Goal: Information Seeking & Learning: Learn about a topic

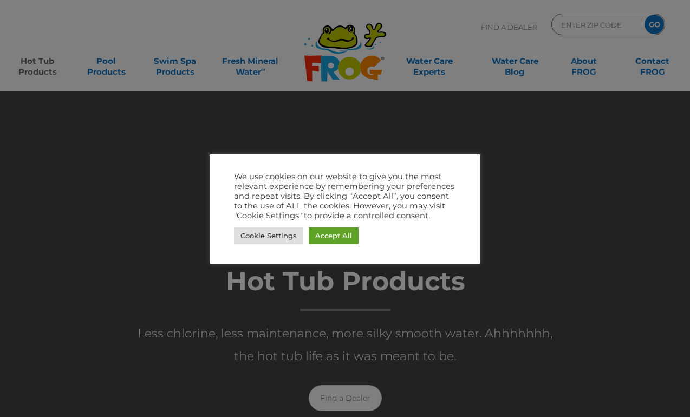
click at [340, 240] on link "Accept All" at bounding box center [334, 235] width 50 height 17
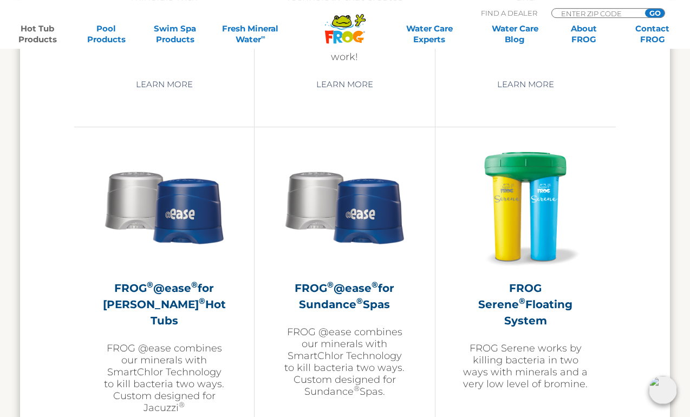
scroll to position [1858, 0]
click at [551, 229] on img at bounding box center [526, 207] width 126 height 126
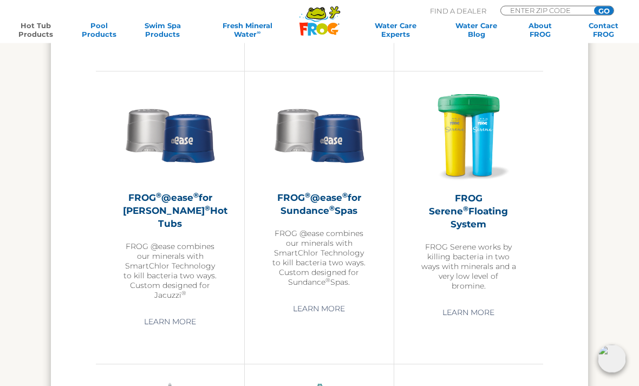
scroll to position [1579, 0]
click at [188, 164] on img at bounding box center [170, 134] width 94 height 94
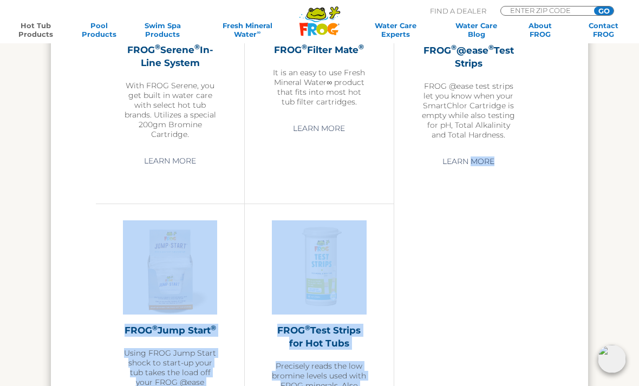
scroll to position [2018, 0]
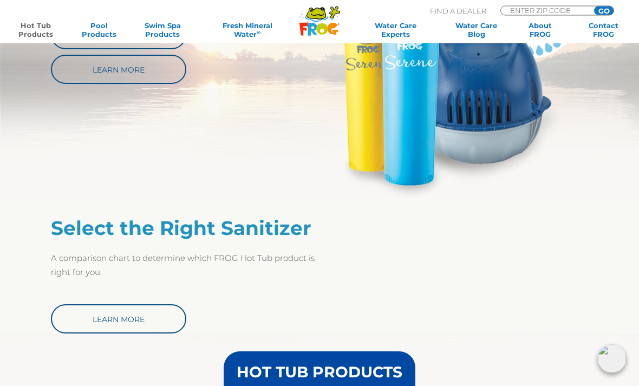
scroll to position [576, 0]
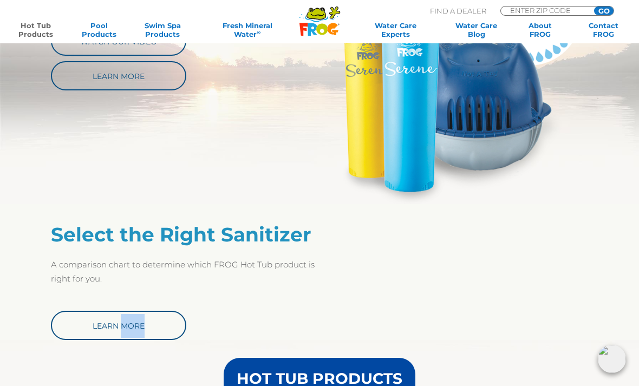
click at [536, 275] on div "Select the Right Sanitizer A comparison chart to determine which FROG Hot Tub p…" at bounding box center [319, 281] width 537 height 117
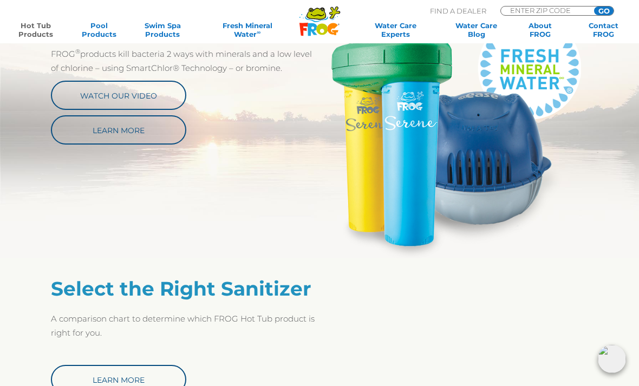
scroll to position [519, 0]
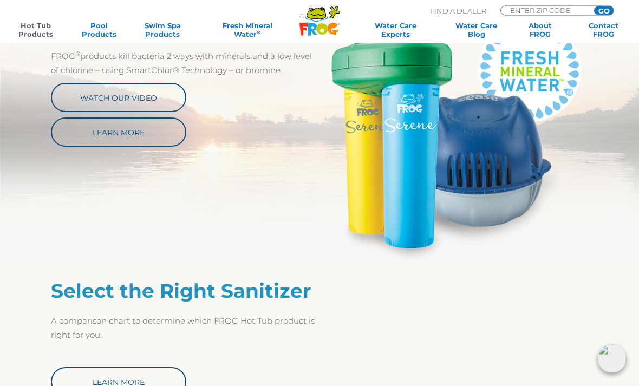
click at [167, 94] on link "Watch Our Video" at bounding box center [118, 97] width 135 height 29
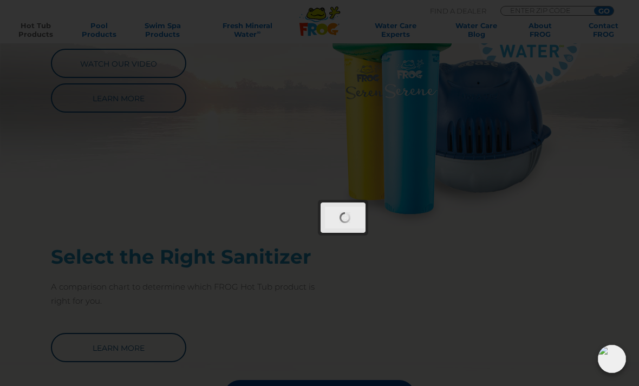
scroll to position [555, 0]
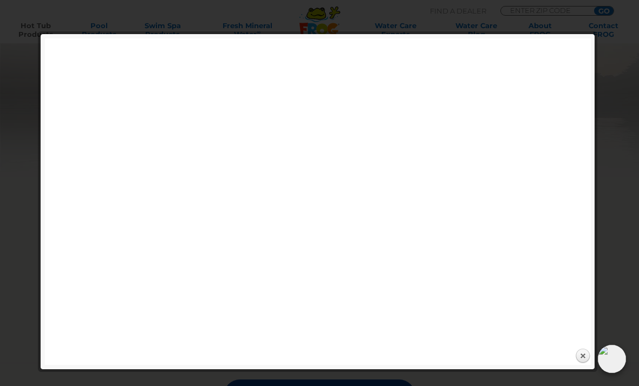
click at [581, 363] on link "Close" at bounding box center [583, 356] width 16 height 16
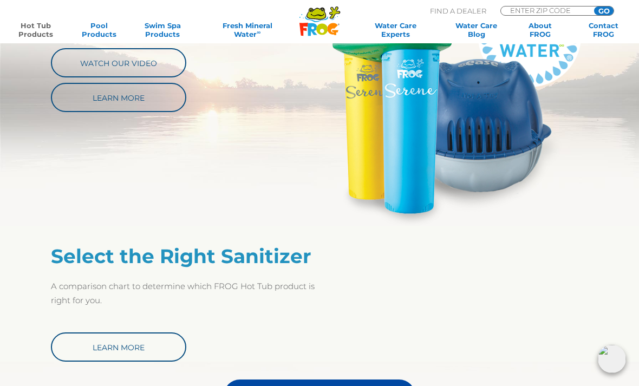
click at [169, 93] on link "Learn More" at bounding box center [118, 97] width 135 height 29
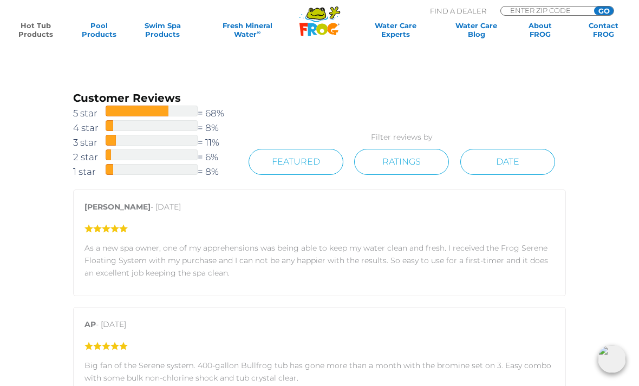
scroll to position [1108, 0]
click at [252, 29] on link "Fresh Mineral Water ∞" at bounding box center [247, 29] width 92 height 17
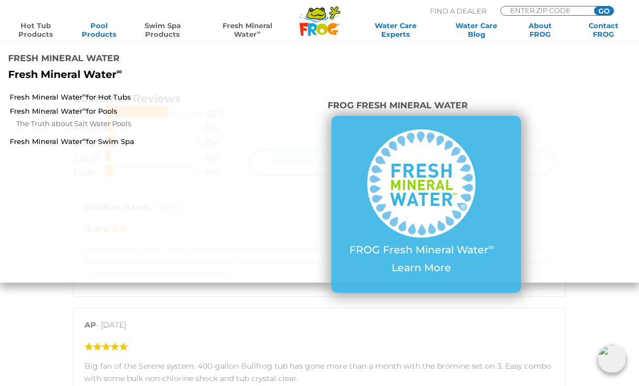
click at [164, 22] on link "Swim Spa Products" at bounding box center [162, 29] width 49 height 17
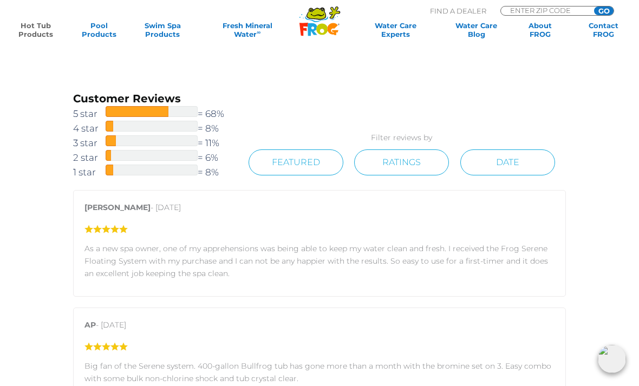
click at [354, 288] on div "Tracy Russell - July 1, 2022 As a new spa owner, one of my apprehensions was be…" at bounding box center [319, 243] width 493 height 107
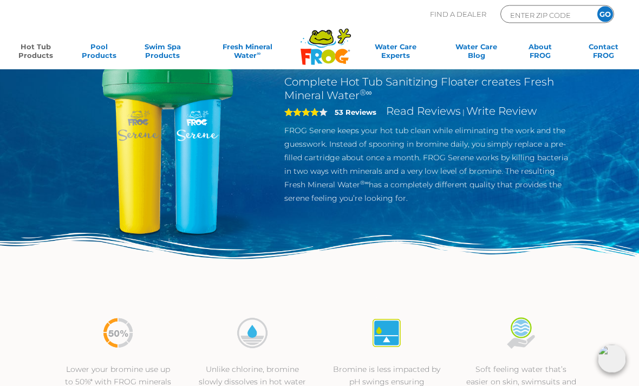
scroll to position [0, 0]
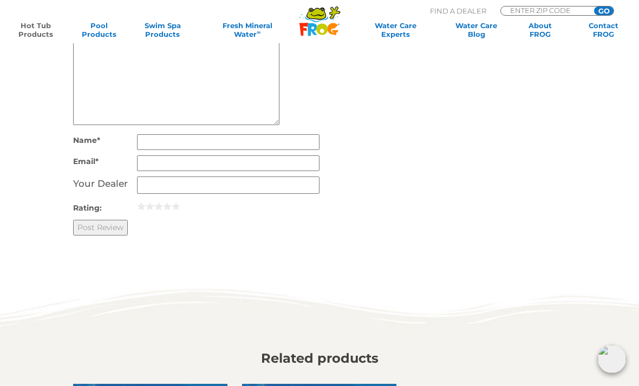
scroll to position [2224, 0]
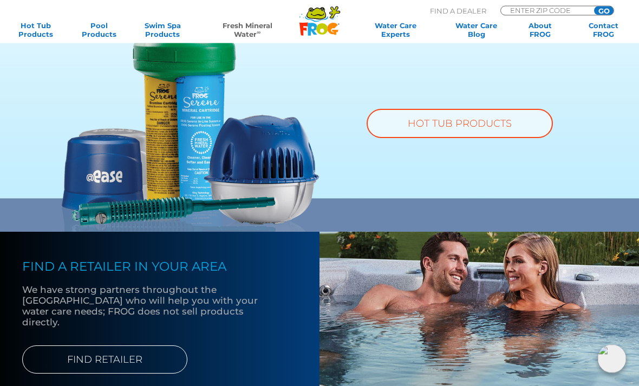
scroll to position [736, 0]
click at [510, 213] on div "HOT TUB PRODUCTS" at bounding box center [449, 134] width 258 height 194
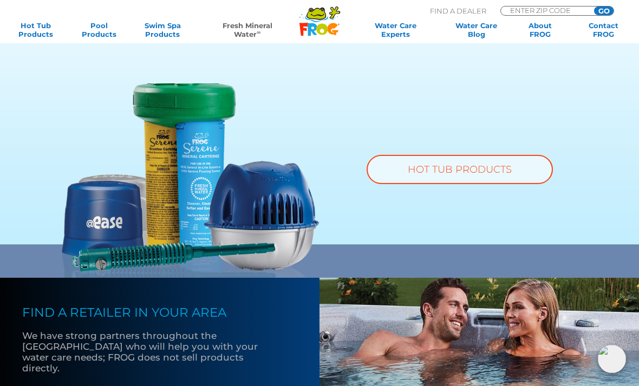
scroll to position [689, 0]
click at [505, 165] on link "HOT TUB PRODUCTS" at bounding box center [460, 169] width 186 height 29
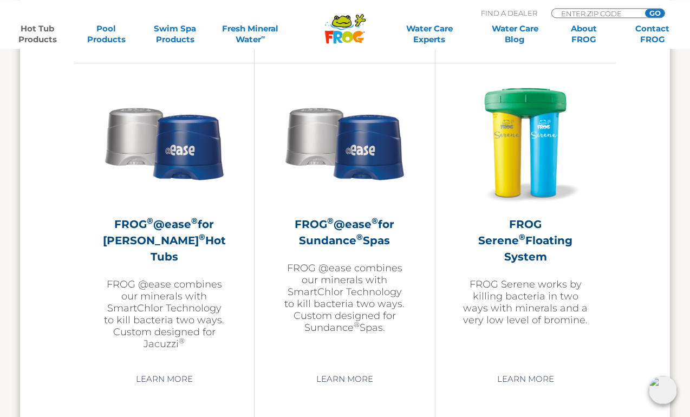
scroll to position [1926, 0]
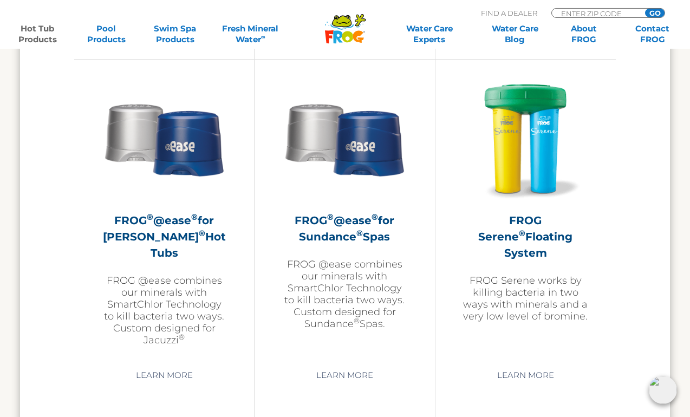
click at [535, 385] on link "Learn More" at bounding box center [526, 375] width 82 height 19
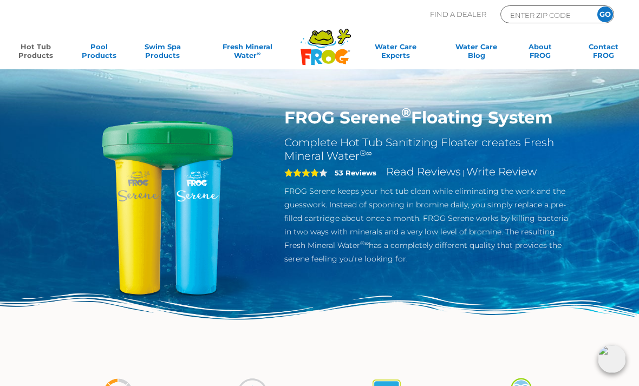
click at [204, 178] on img at bounding box center [167, 207] width 201 height 201
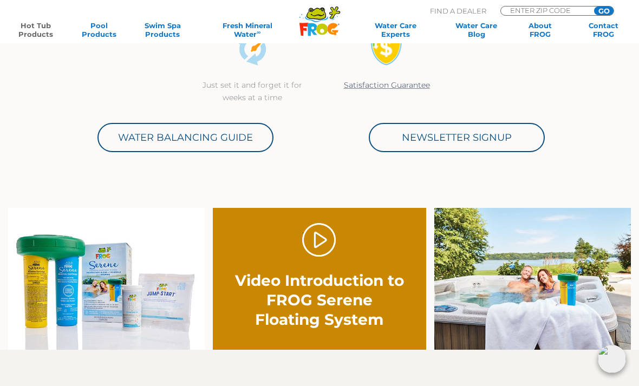
scroll to position [471, 0]
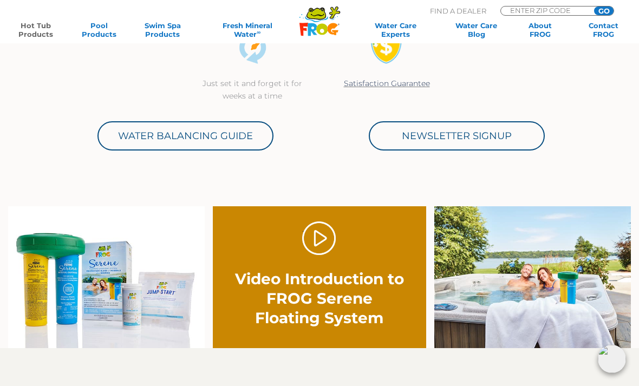
click at [137, 294] on img at bounding box center [106, 277] width 197 height 142
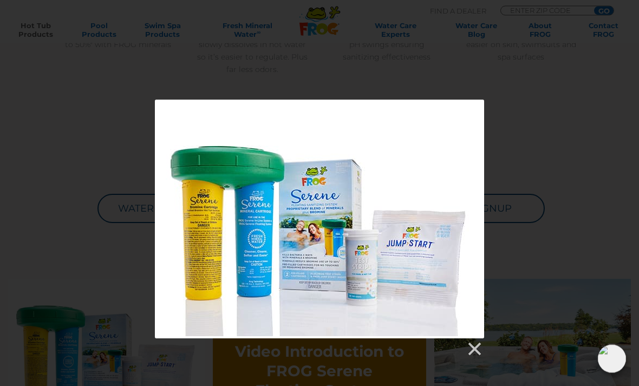
click at [481, 351] on link at bounding box center [474, 350] width 16 height 16
